Goal: Task Accomplishment & Management: Complete application form

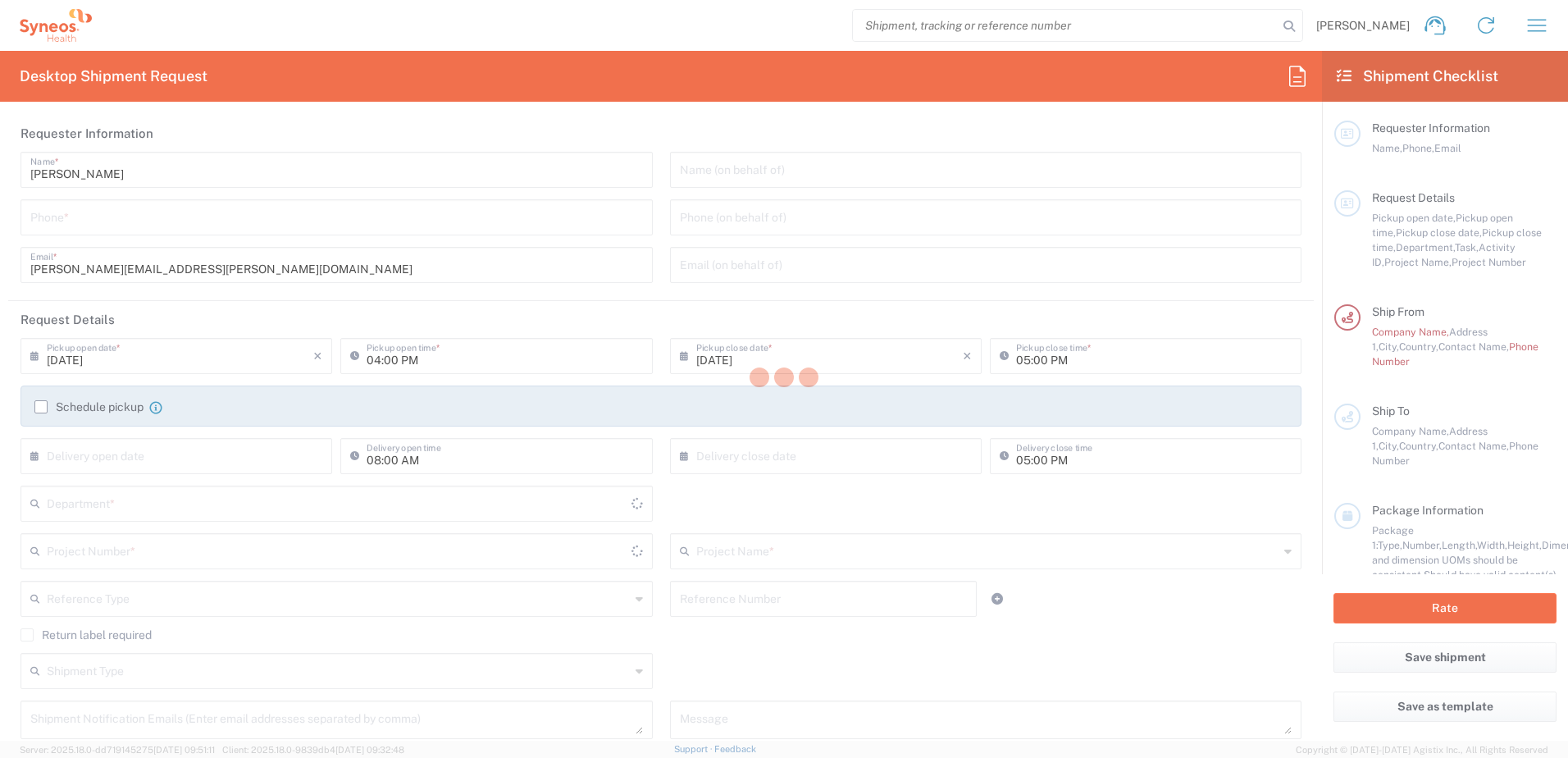
type input "[GEOGRAPHIC_DATA]"
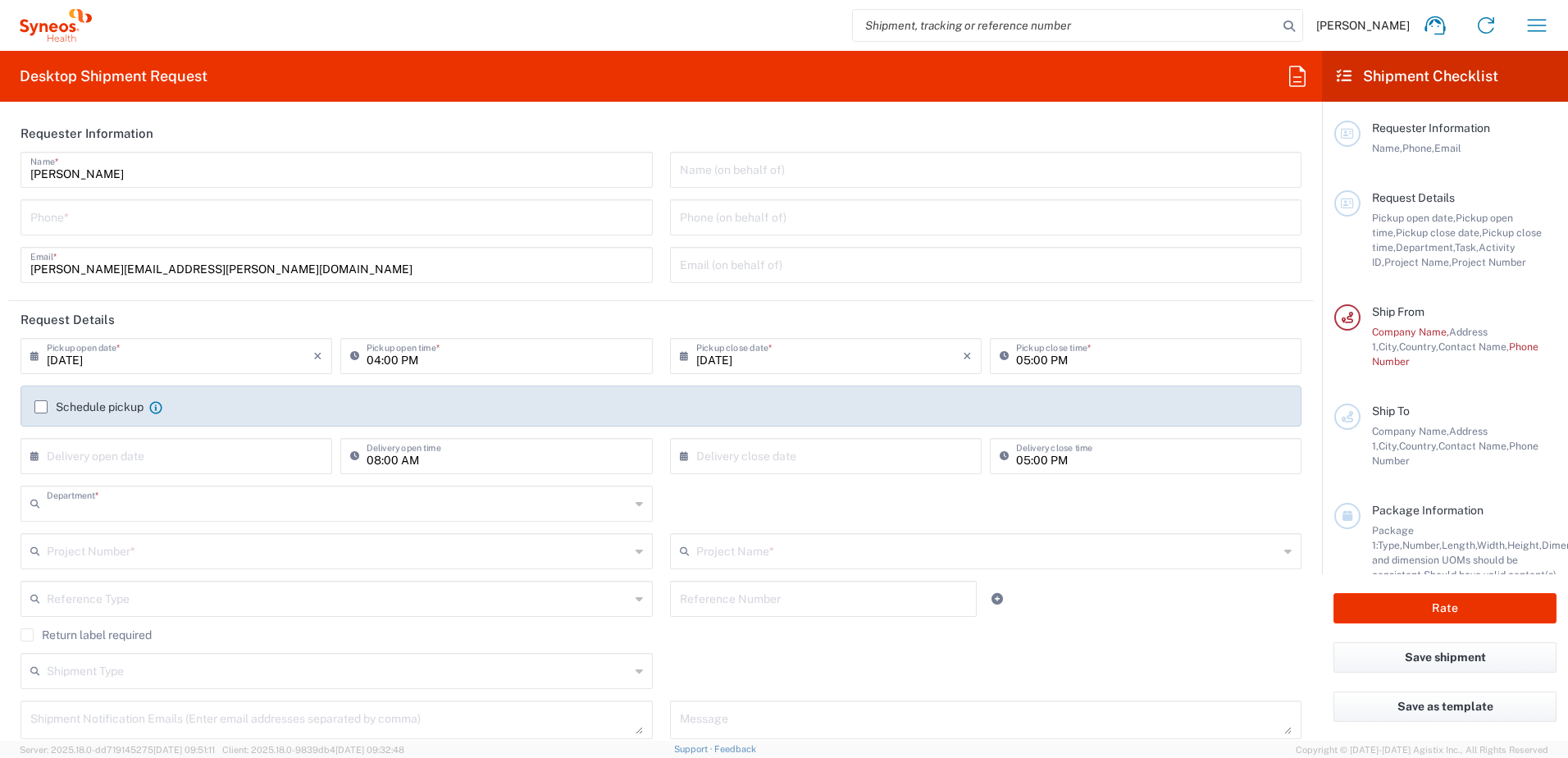
type input "8510"
type input "[GEOGRAPHIC_DATA]"
type input "Syneos Health UK Limited"
click at [1540, 21] on icon "button" at bounding box center [1537, 25] width 26 height 26
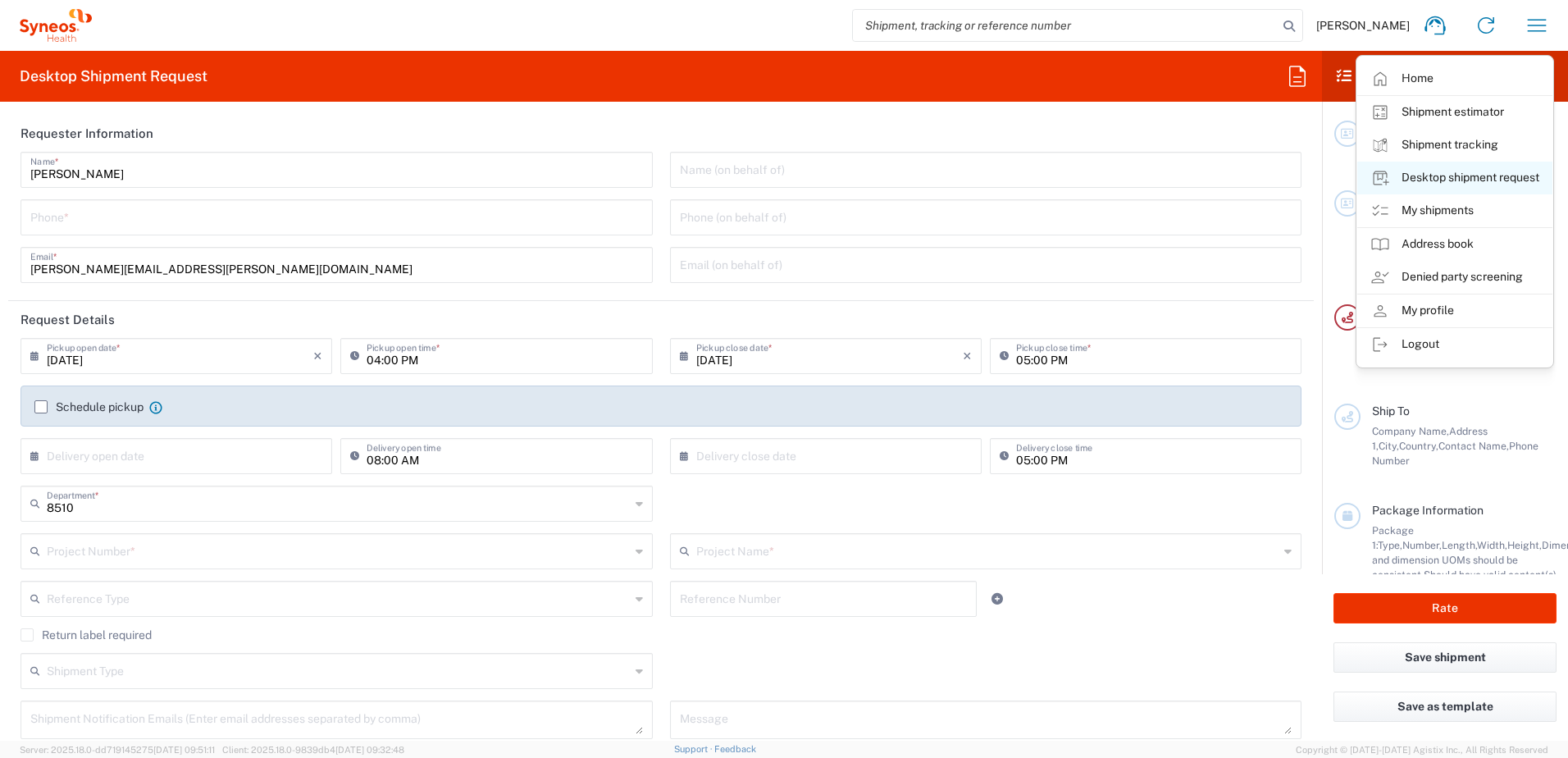
click at [1434, 177] on link "Desktop shipment request" at bounding box center [1454, 178] width 195 height 33
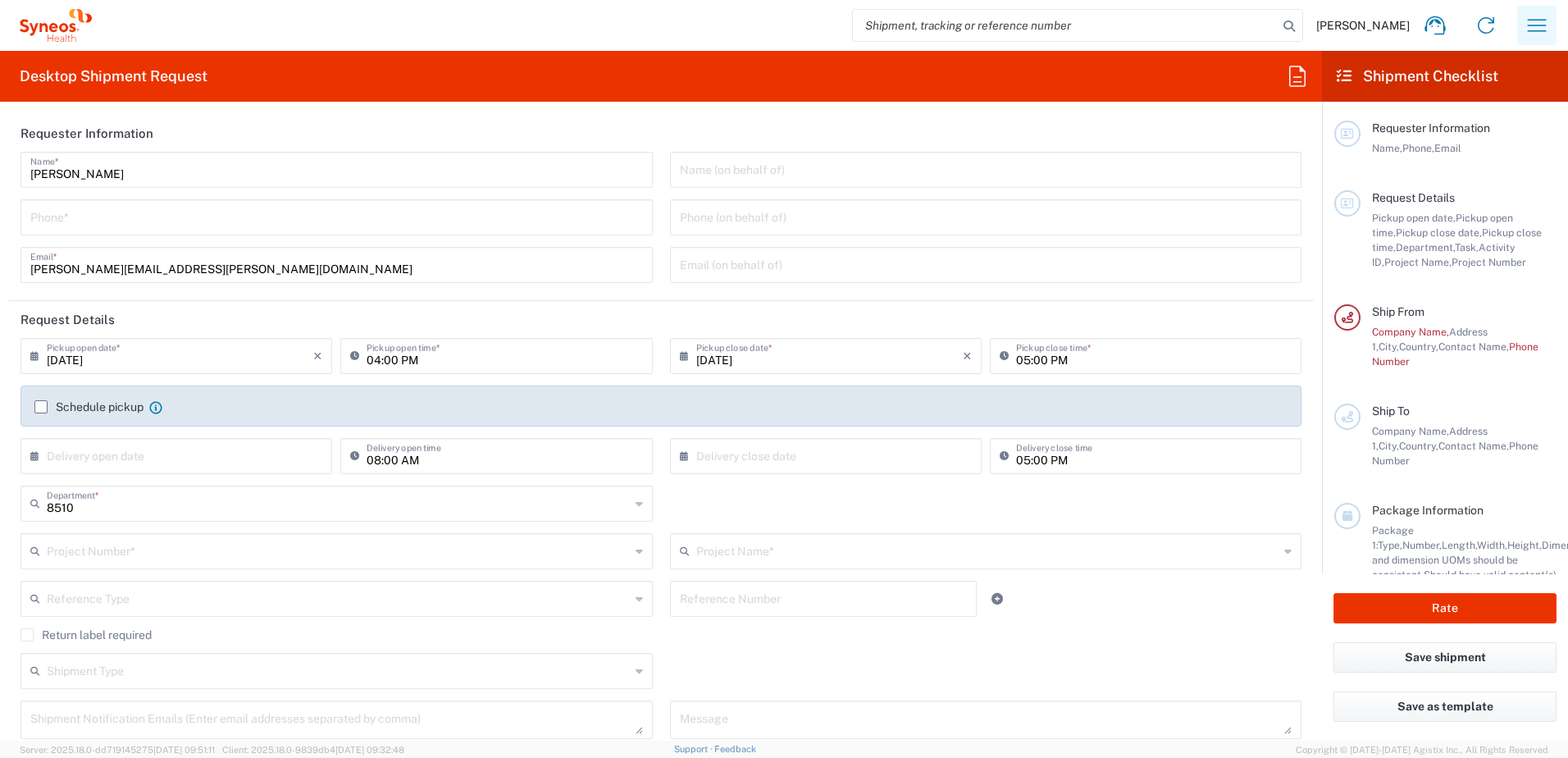
click at [1538, 21] on icon "button" at bounding box center [1537, 25] width 26 height 26
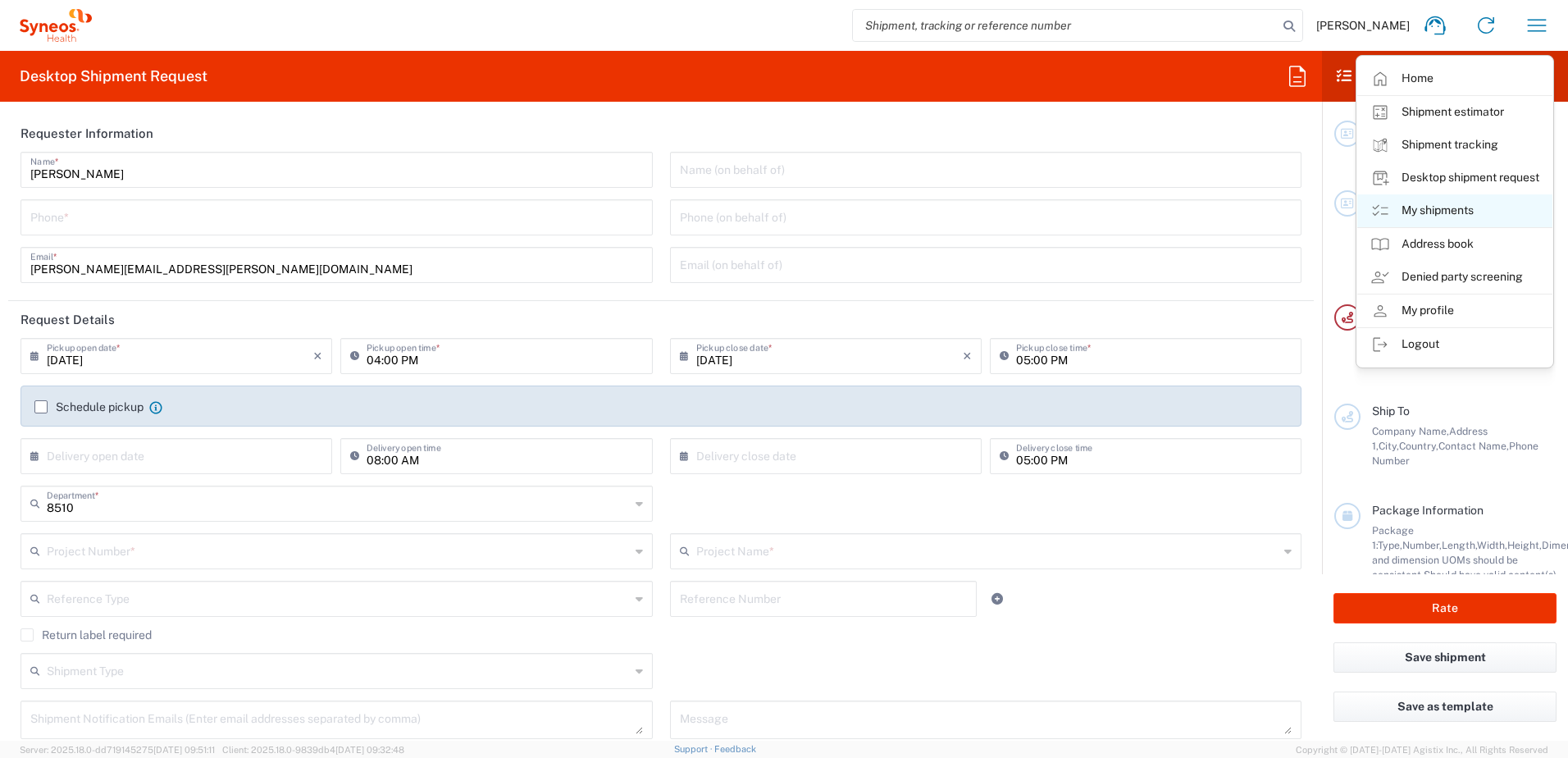
click at [1435, 223] on link "My shipments" at bounding box center [1454, 211] width 195 height 33
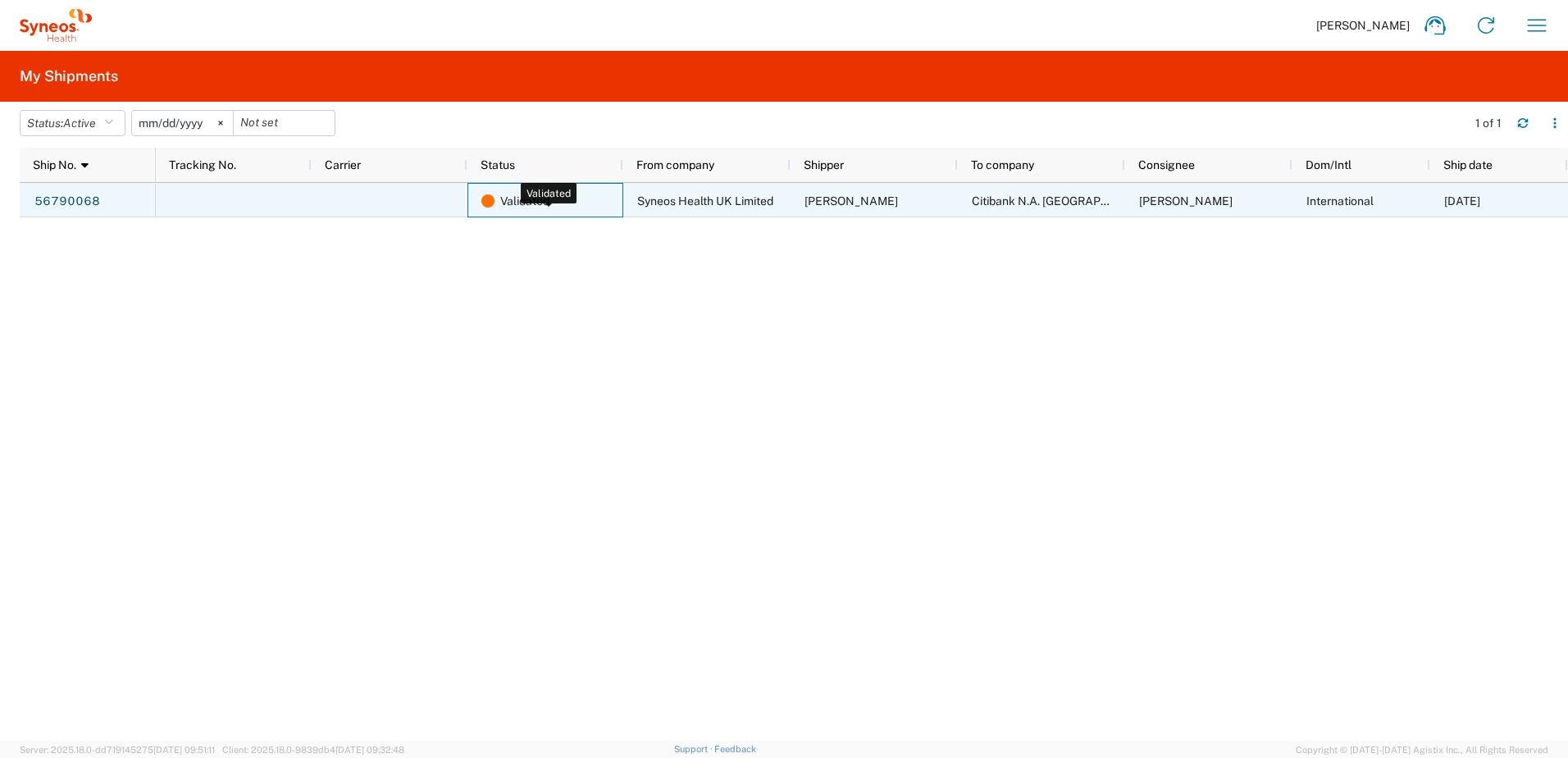
click at [529, 199] on span "Validated" at bounding box center [524, 201] width 49 height 34
click at [66, 196] on link "56790068" at bounding box center [67, 202] width 67 height 26
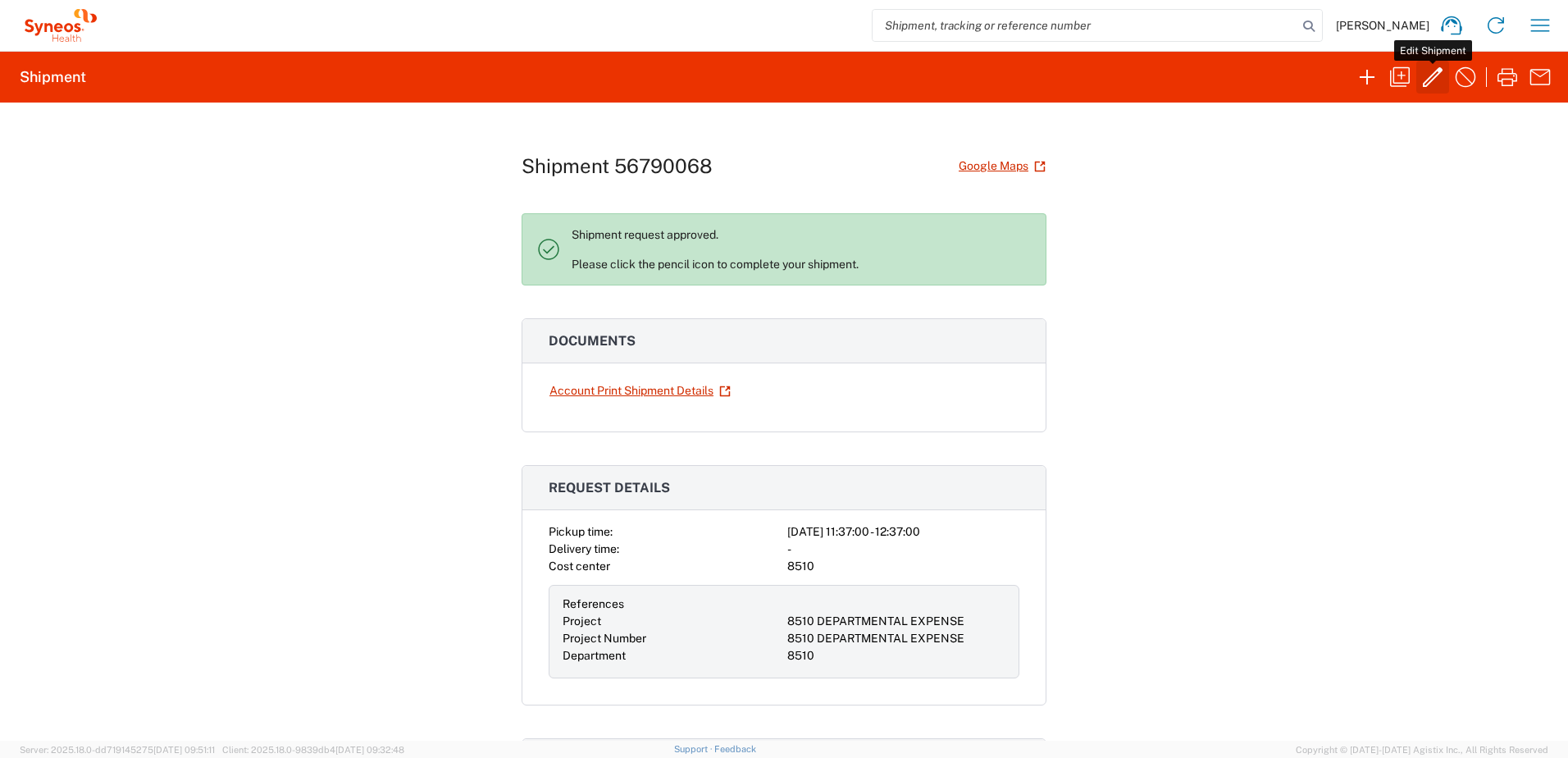
click at [1425, 79] on icon "button" at bounding box center [1433, 77] width 26 height 26
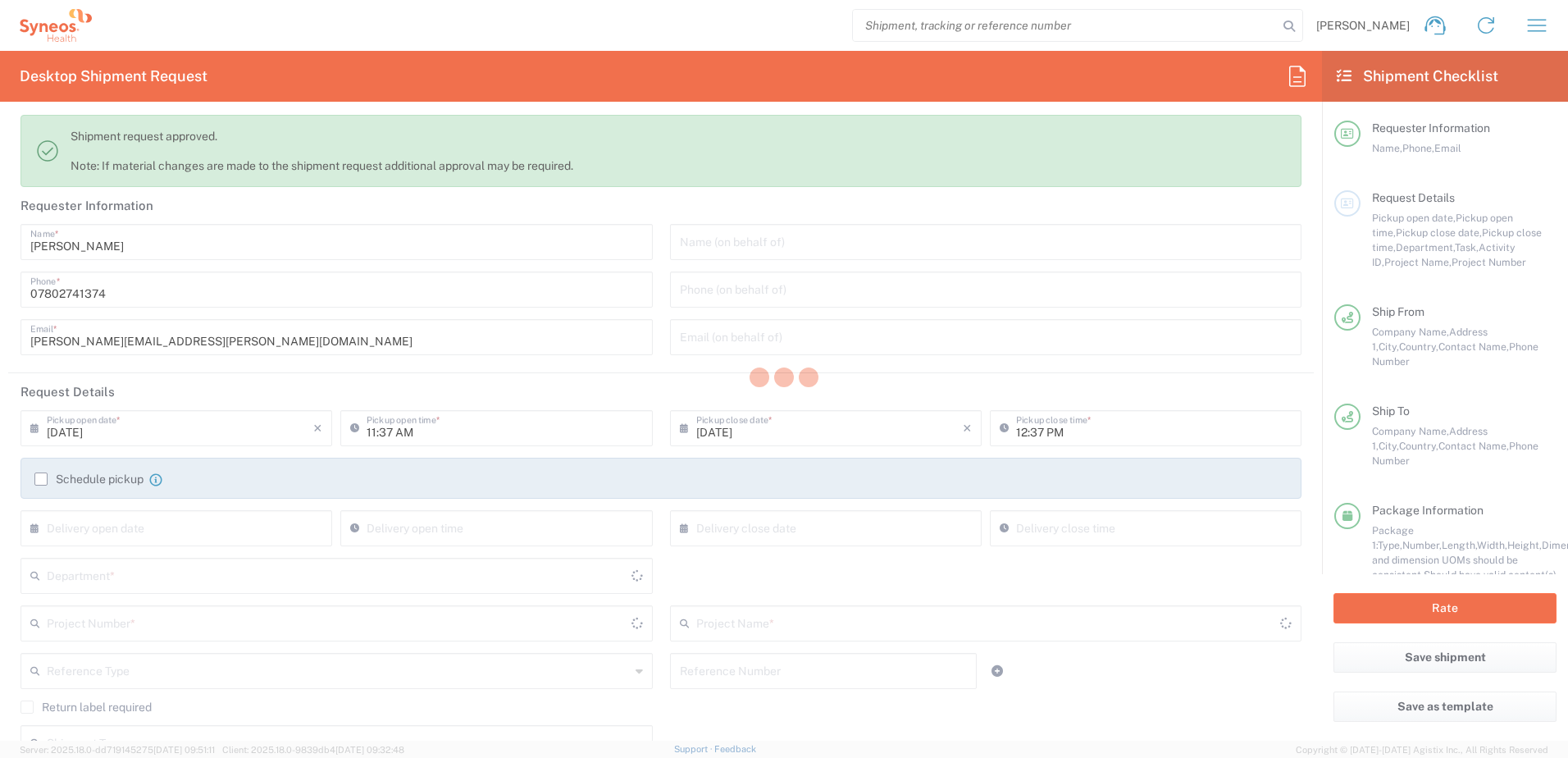
type input "8510"
type input "8510 DEPARTMENTAL EXPENSE"
type input "[GEOGRAPHIC_DATA]"
type input "Envelope"
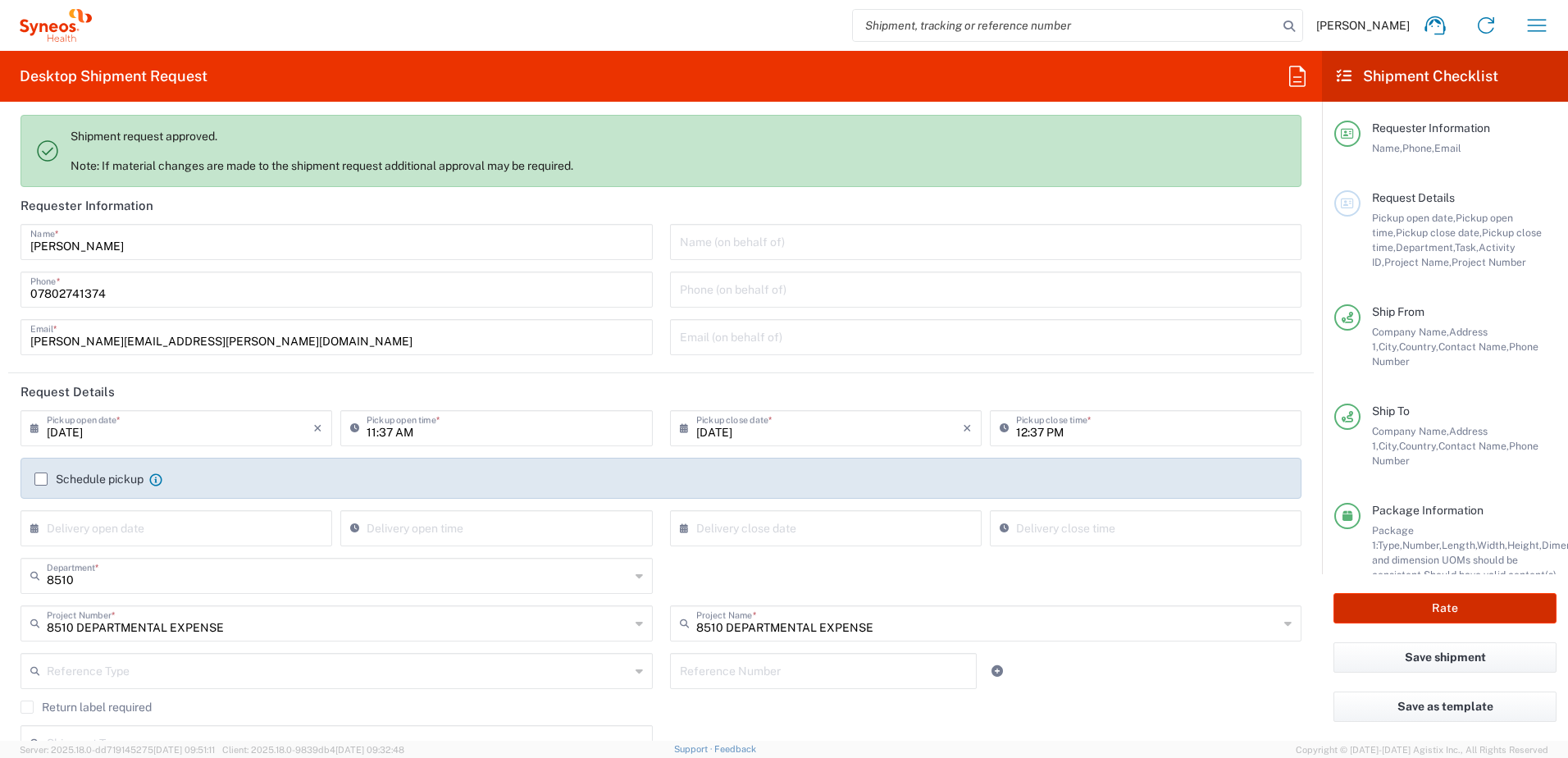
click at [1444, 609] on button "Rate" at bounding box center [1444, 608] width 223 height 31
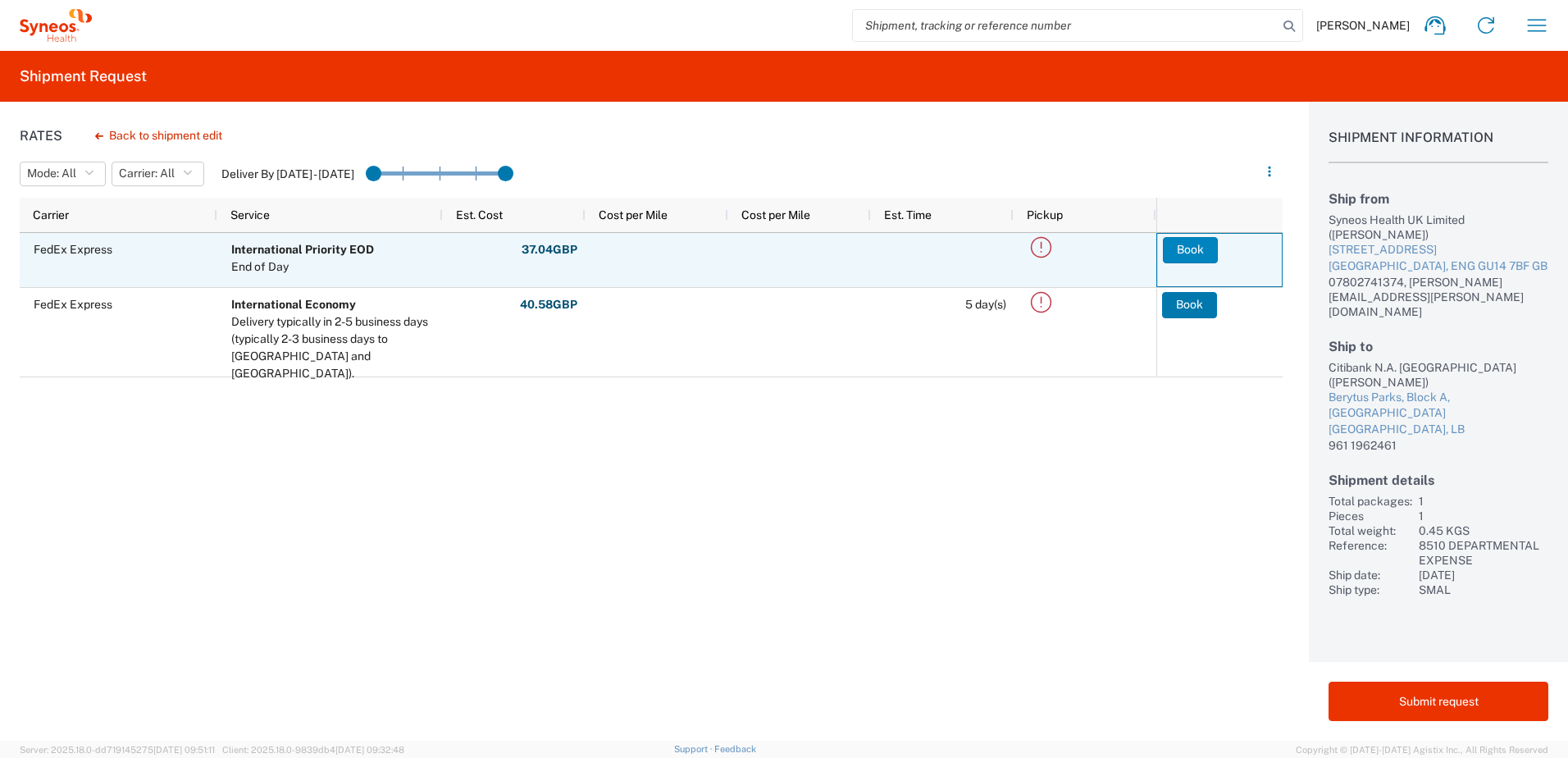
click at [1201, 246] on button "Book" at bounding box center [1190, 251] width 55 height 26
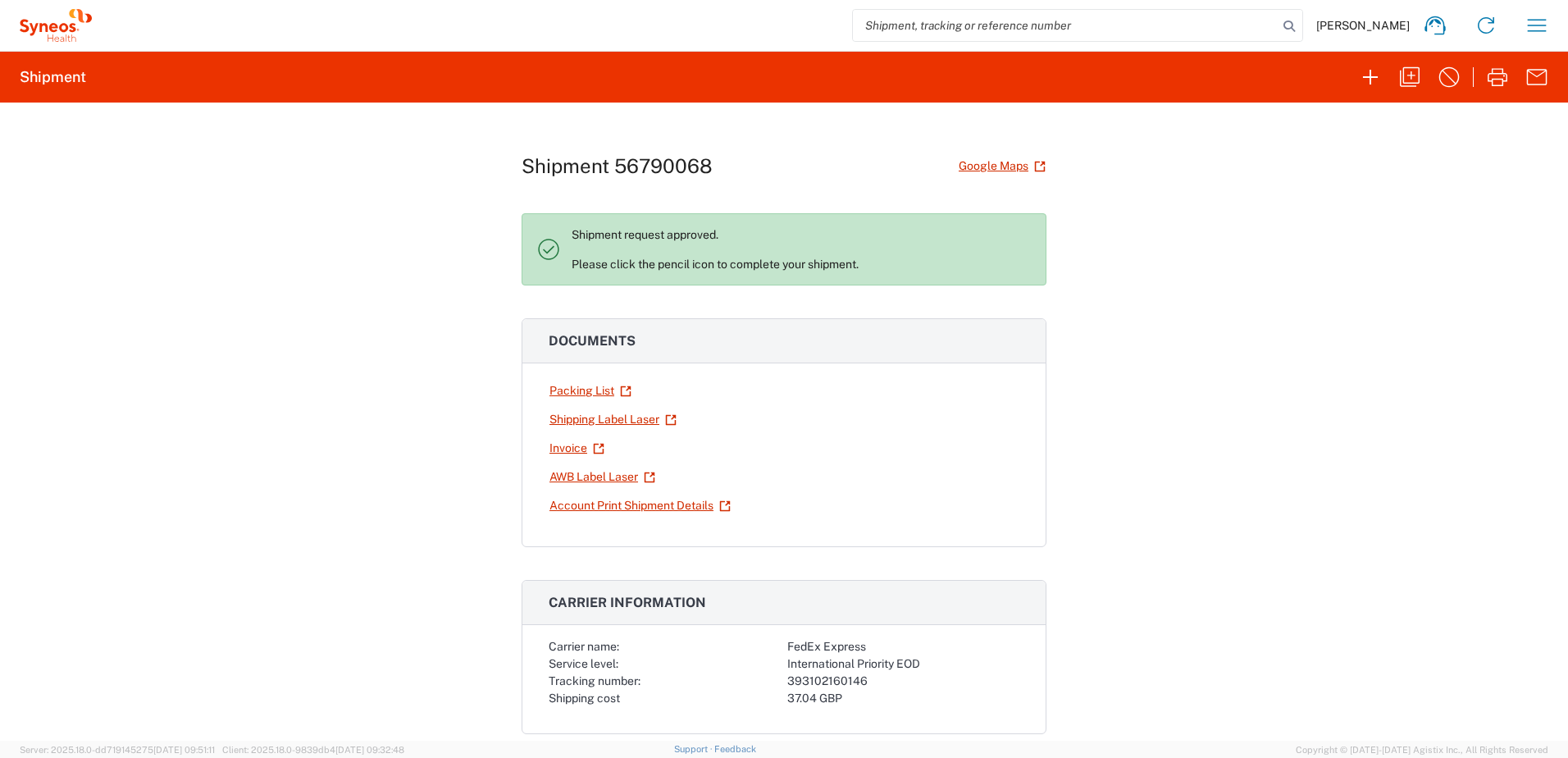
click at [591, 418] on link "Shipping Label Laser" at bounding box center [613, 420] width 128 height 29
click at [1543, 21] on icon "button" at bounding box center [1537, 25] width 26 height 26
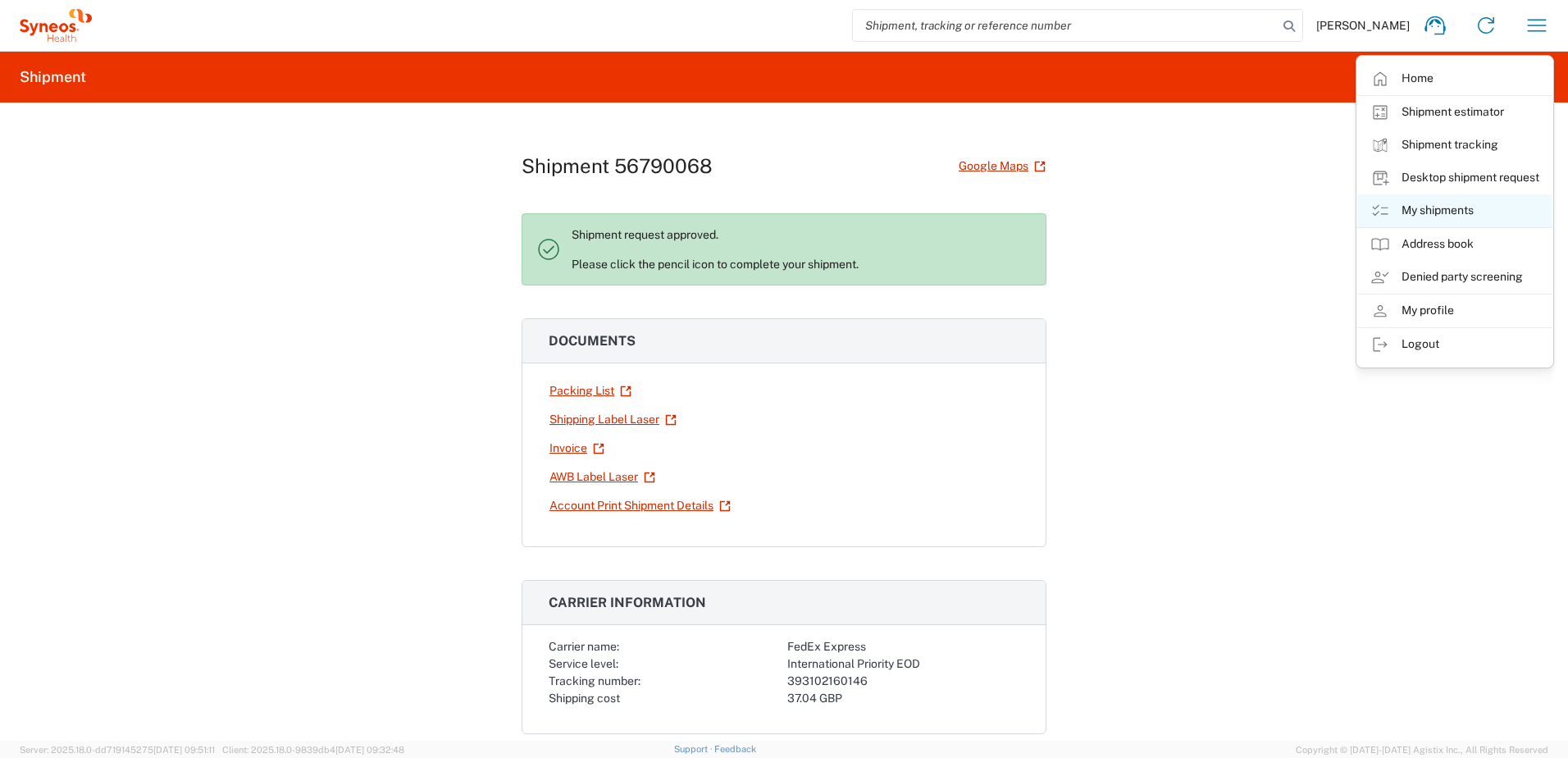
click at [1435, 205] on link "My shipments" at bounding box center [1454, 211] width 195 height 33
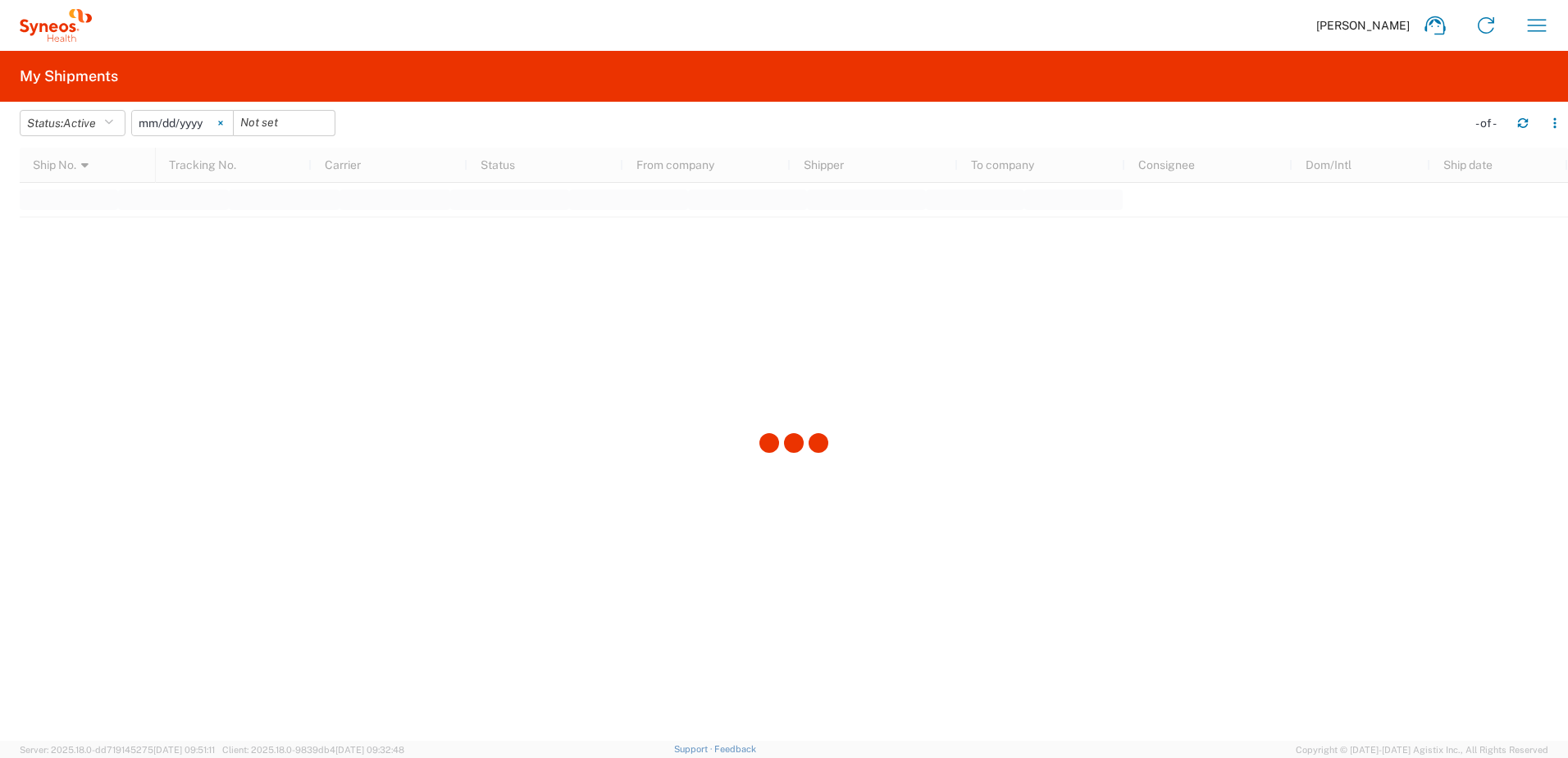
click at [219, 120] on svg-icon at bounding box center [220, 123] width 25 height 25
click at [166, 125] on input "date" at bounding box center [182, 123] width 101 height 25
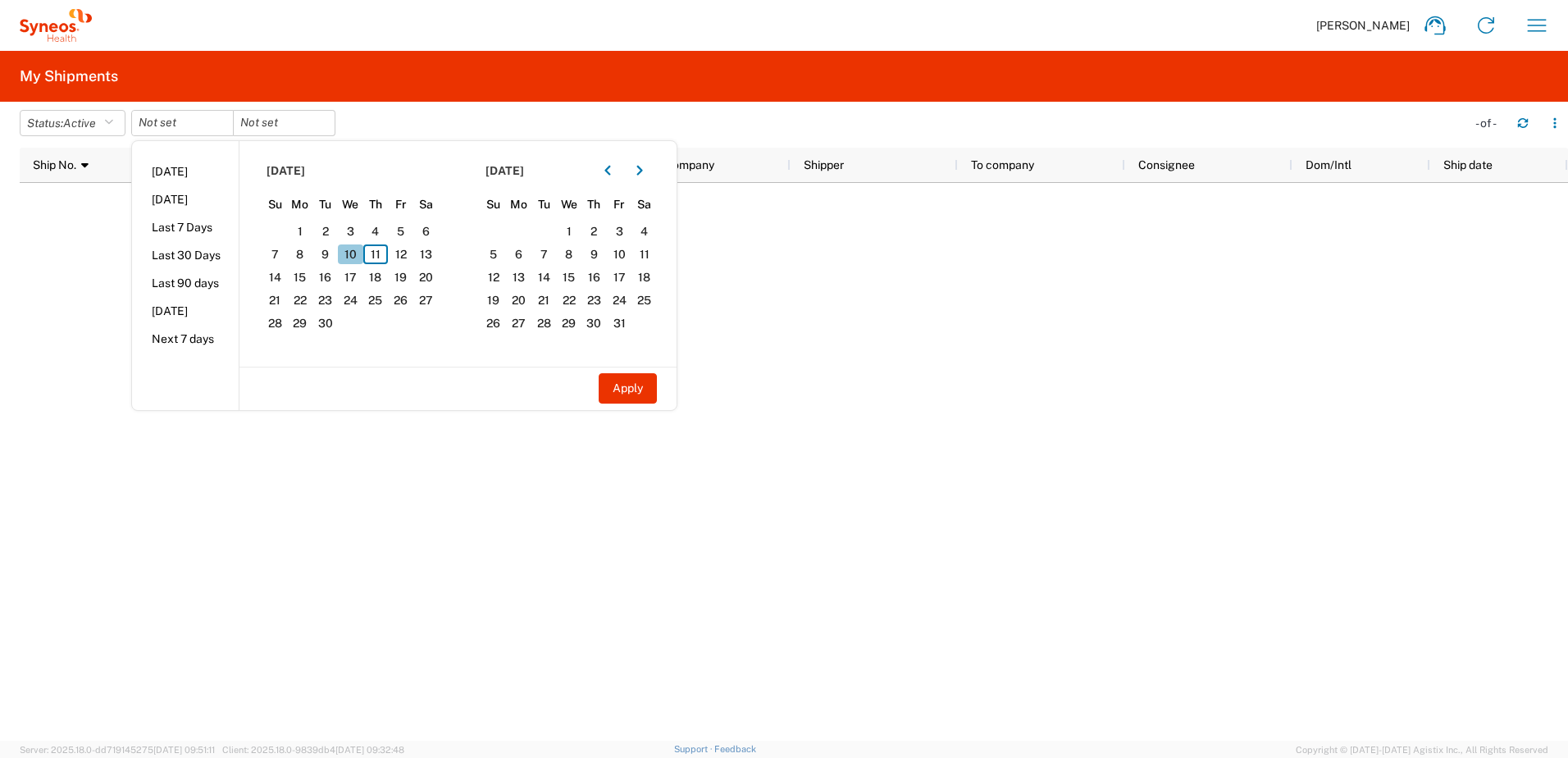
click at [352, 253] on span "10" at bounding box center [351, 254] width 26 height 19
click at [382, 258] on span "11" at bounding box center [376, 254] width 26 height 19
click at [626, 383] on button "Apply" at bounding box center [627, 388] width 58 height 31
type input "[DATE]"
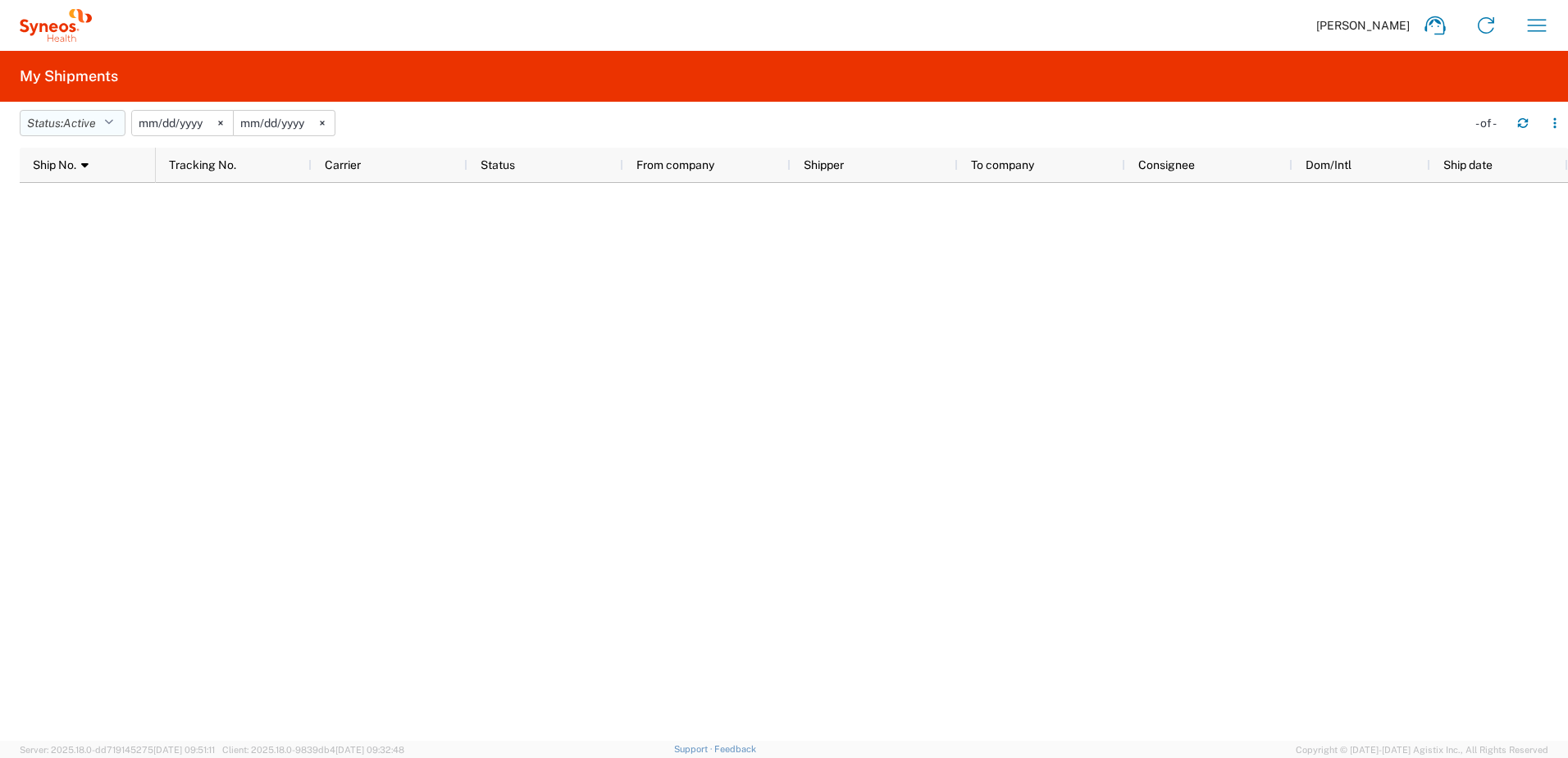
click at [113, 119] on icon "button" at bounding box center [109, 123] width 9 height 11
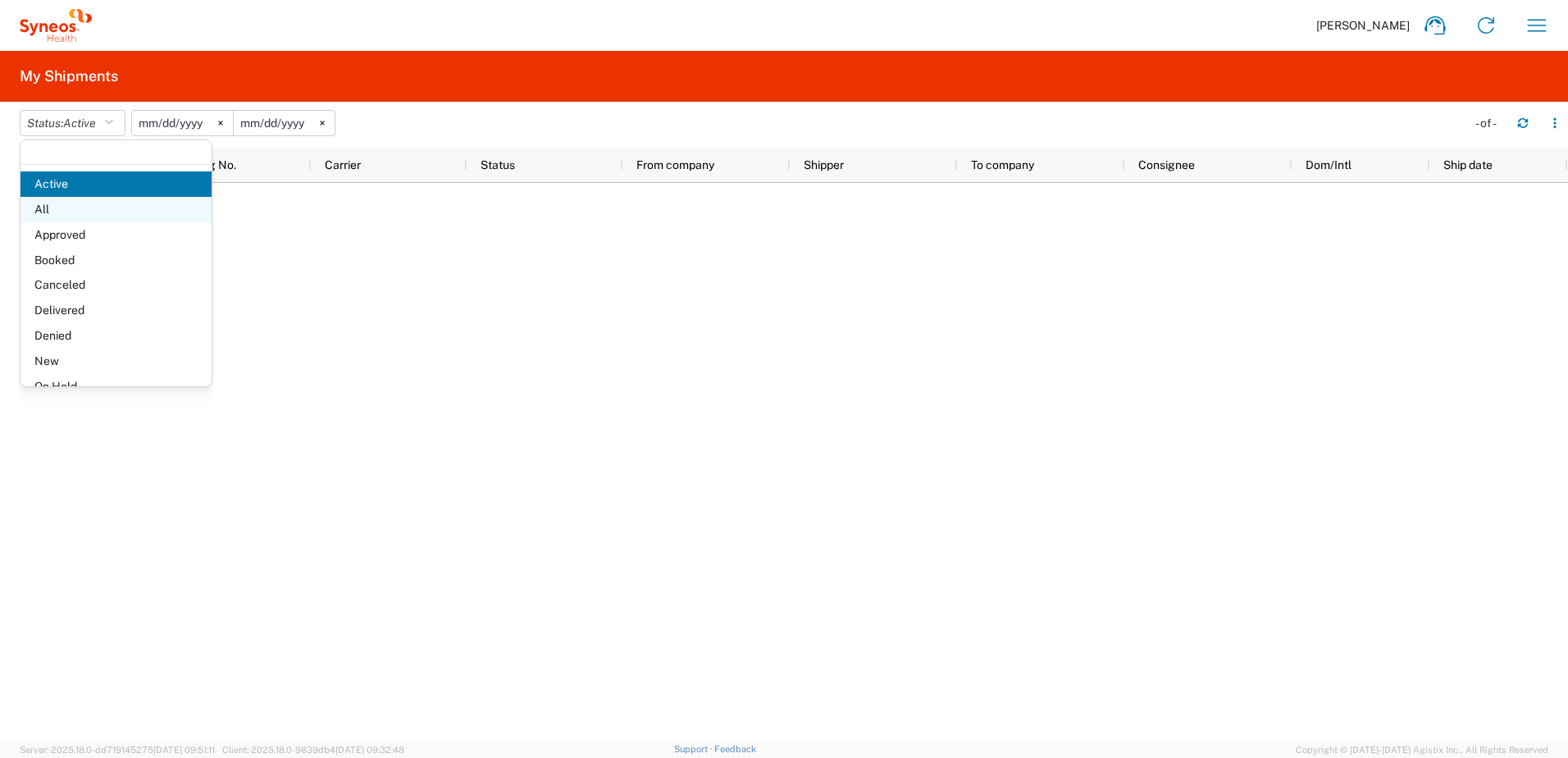
click at [84, 215] on span "All" at bounding box center [115, 210] width 191 height 26
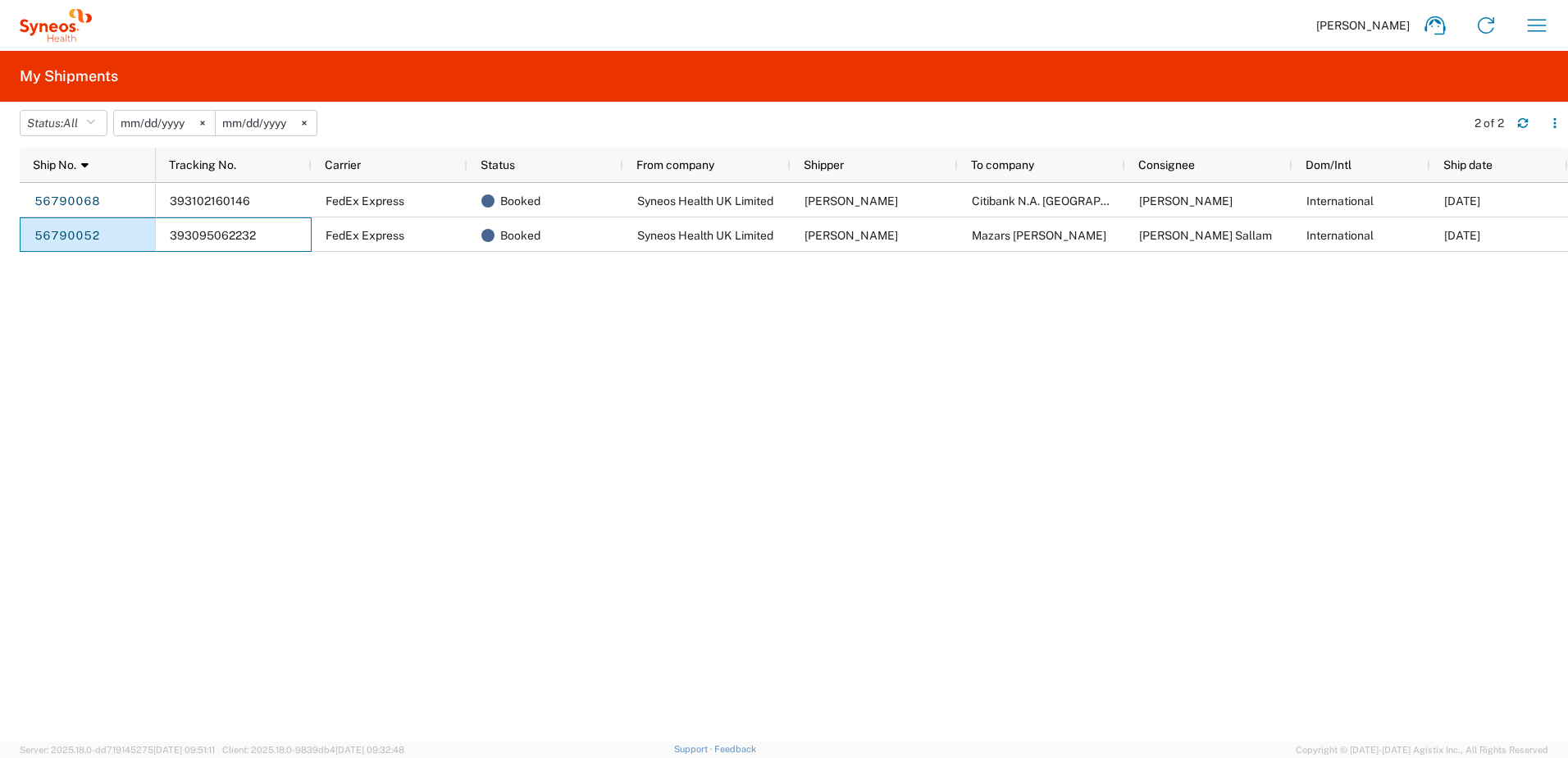
drag, startPoint x: 276, startPoint y: 235, endPoint x: 152, endPoint y: 235, distance: 124.0
click at [152, 235] on div "56790068 56790052 393102160146 FedEx Express Booked Syneos Health UK Limited [P…" at bounding box center [794, 462] width 1549 height 558
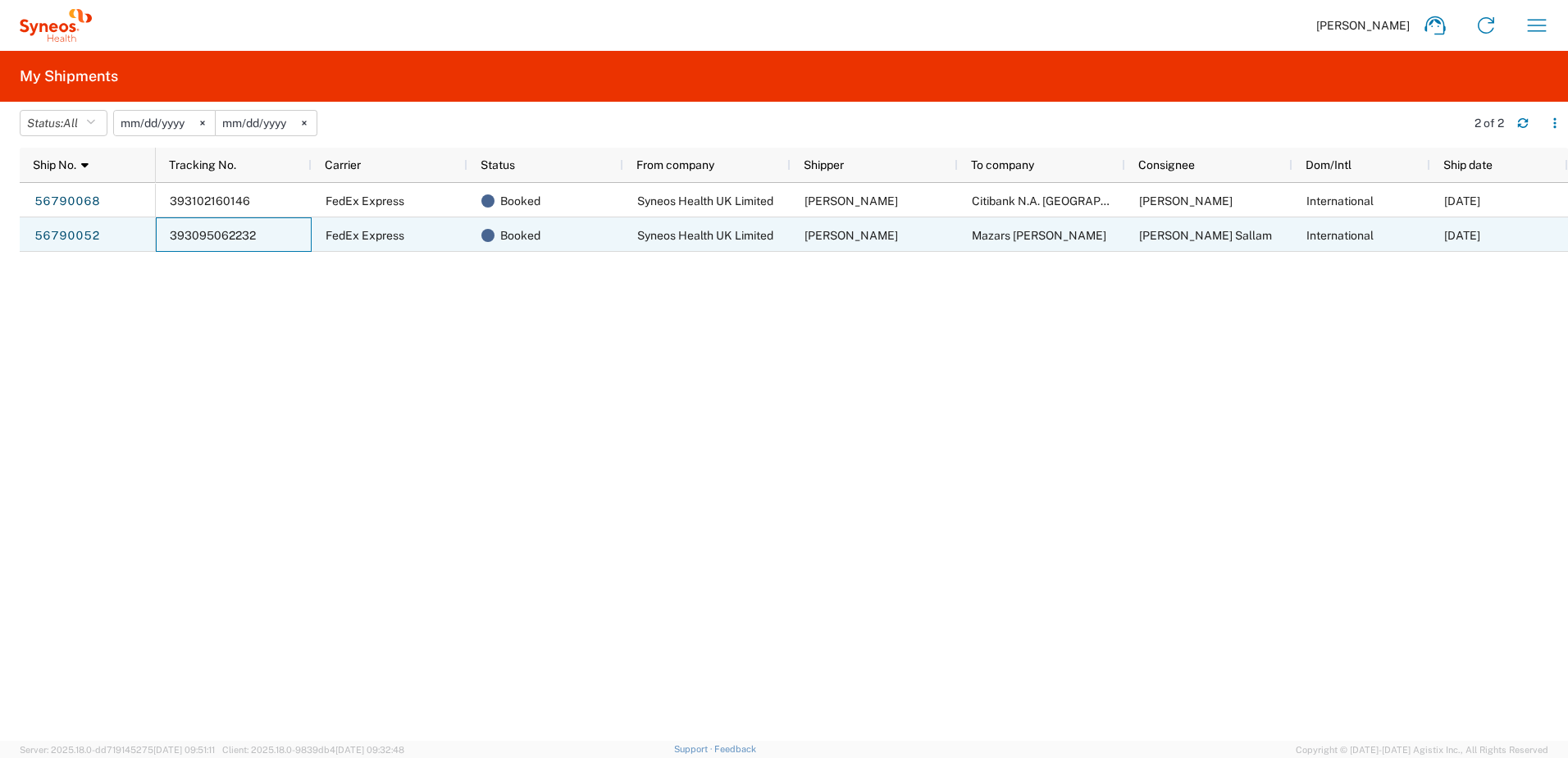
click at [217, 231] on span "393095062232" at bounding box center [213, 236] width 86 height 13
